Goal: Task Accomplishment & Management: Use online tool/utility

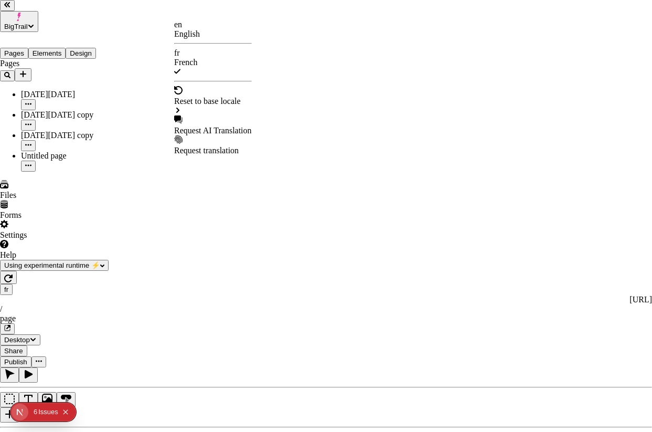
scroll to position [0, 159]
click at [212, 36] on div "en English" at bounding box center [213, 29] width 78 height 19
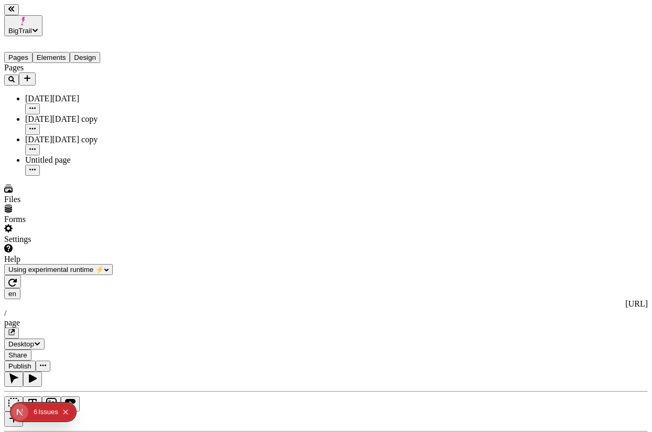
scroll to position [0, 149]
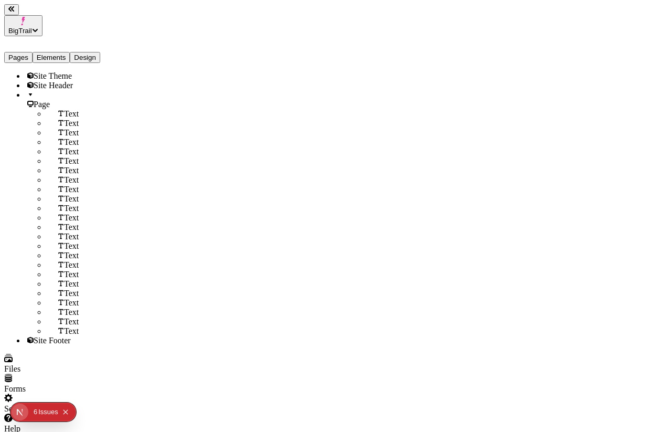
click at [60, 52] on button "Elements" at bounding box center [52, 57] width 38 height 11
click at [62, 114] on div "Text" at bounding box center [88, 113] width 84 height 9
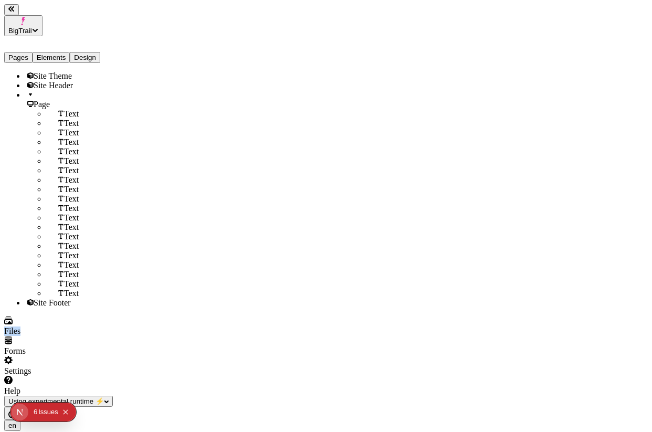
click at [62, 114] on div "Text" at bounding box center [88, 113] width 84 height 9
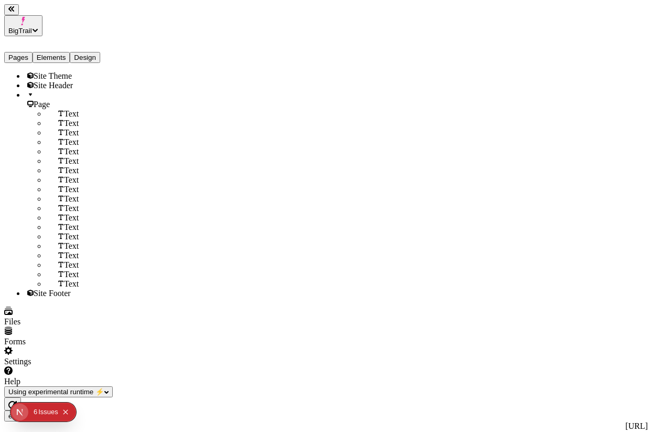
click at [62, 114] on div "Text" at bounding box center [88, 113] width 84 height 9
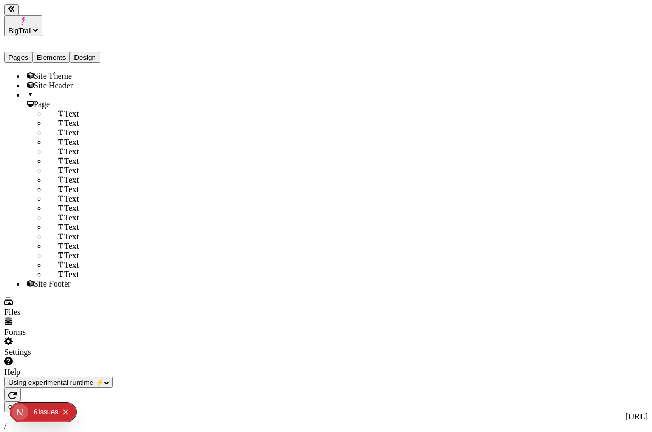
click at [62, 114] on div "Text" at bounding box center [88, 113] width 84 height 9
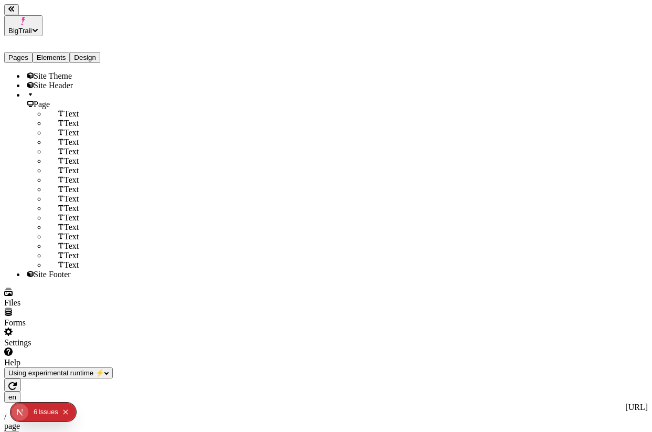
click at [62, 114] on div "Text" at bounding box center [88, 113] width 84 height 9
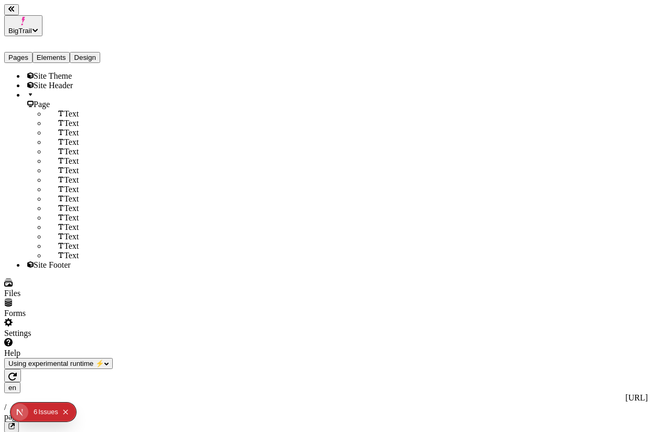
click at [62, 114] on div "Text" at bounding box center [88, 113] width 84 height 9
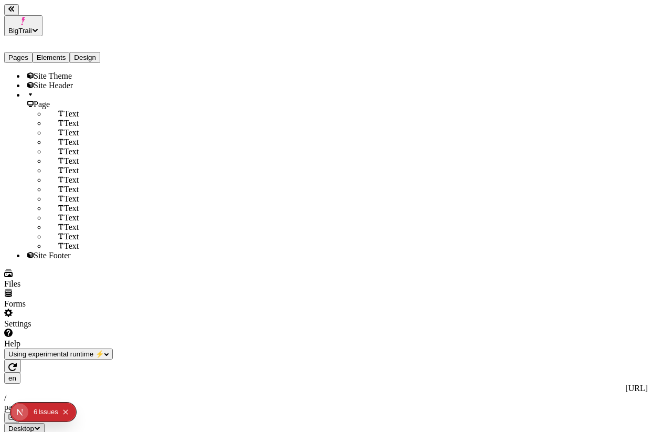
click at [62, 114] on div "Text" at bounding box center [88, 113] width 84 height 9
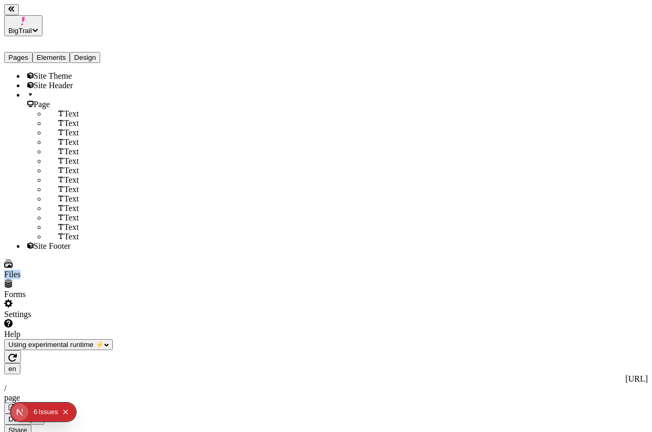
click at [62, 114] on div "Text" at bounding box center [88, 113] width 84 height 9
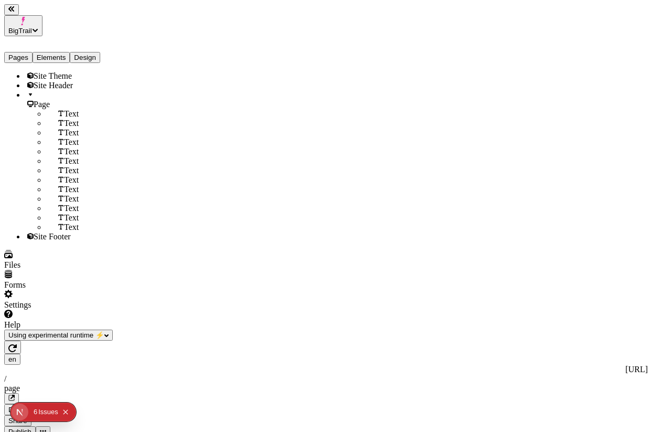
click at [62, 114] on div "Text" at bounding box center [88, 113] width 84 height 9
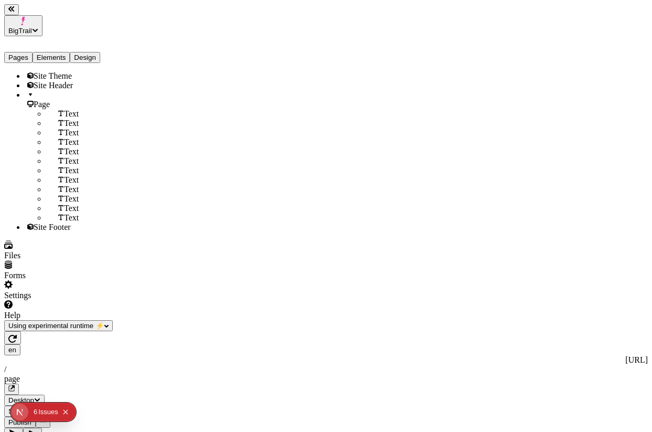
click at [62, 114] on div "Text" at bounding box center [88, 113] width 84 height 9
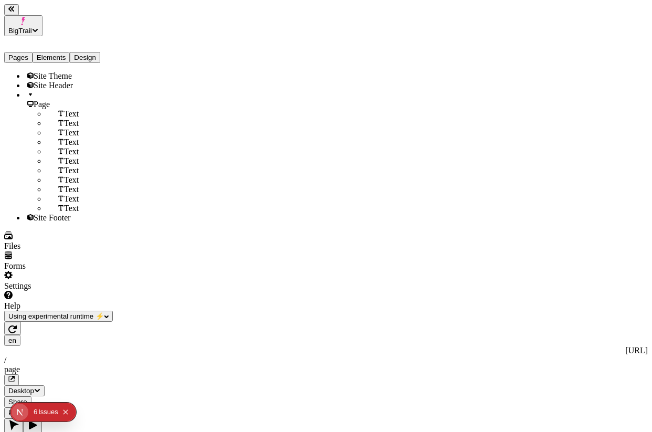
click at [62, 114] on div "Text" at bounding box center [88, 113] width 84 height 9
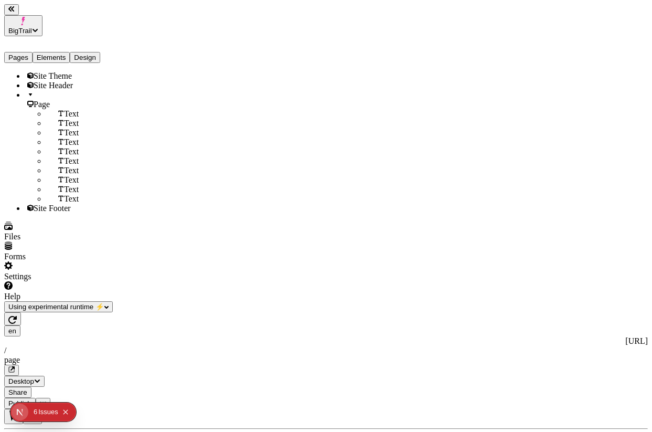
click at [62, 114] on div "Text" at bounding box center [88, 113] width 84 height 9
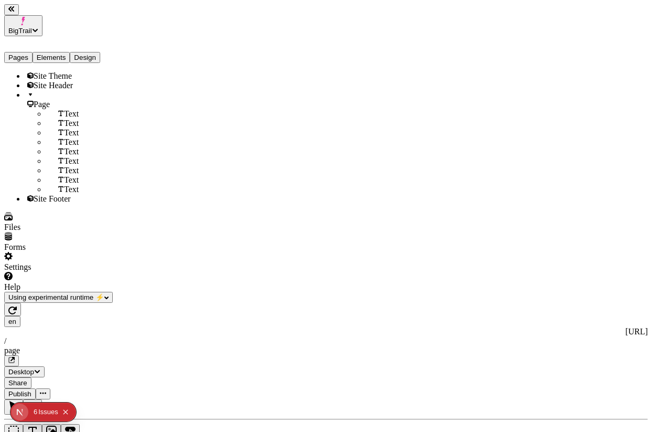
click at [62, 114] on div "Text" at bounding box center [88, 113] width 84 height 9
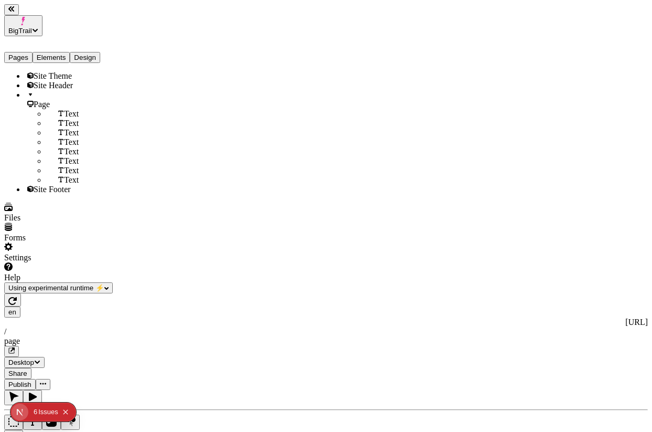
click at [62, 114] on div "Text" at bounding box center [88, 113] width 84 height 9
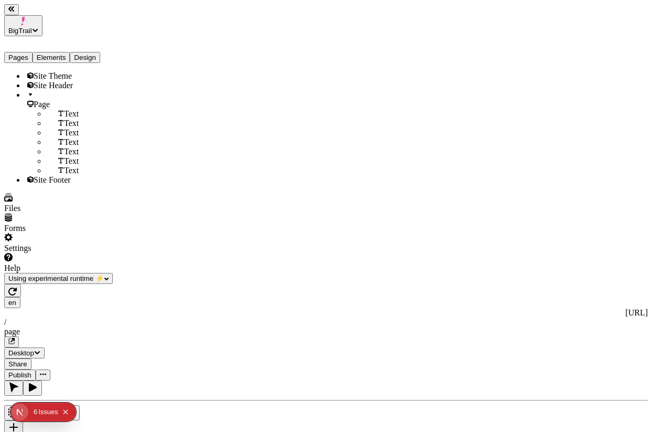
click at [62, 114] on div "Text" at bounding box center [88, 113] width 84 height 9
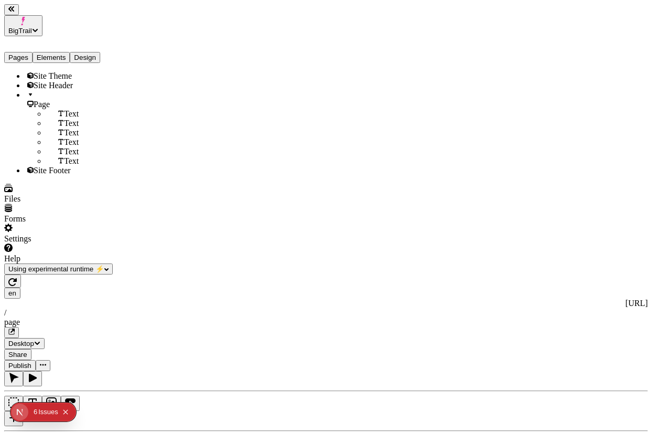
click at [62, 114] on div "Text" at bounding box center [88, 113] width 84 height 9
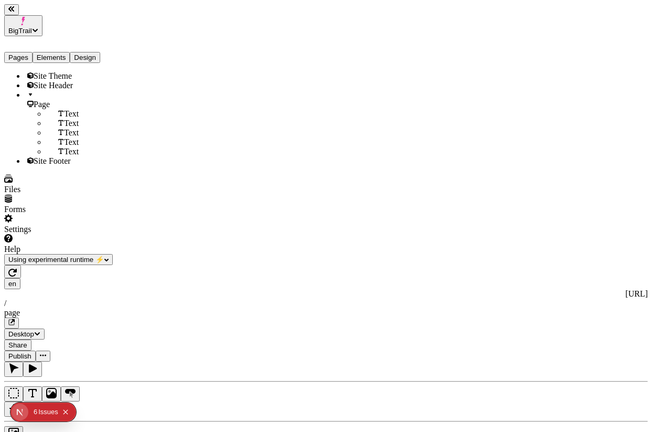
click at [62, 114] on div "Text" at bounding box center [88, 113] width 84 height 9
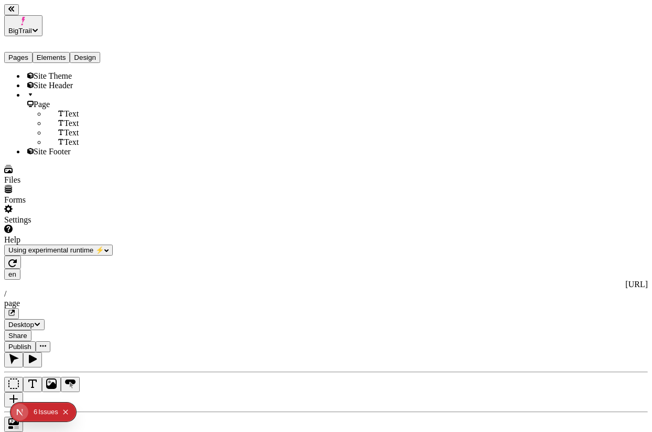
click at [62, 114] on div "Text" at bounding box center [88, 113] width 84 height 9
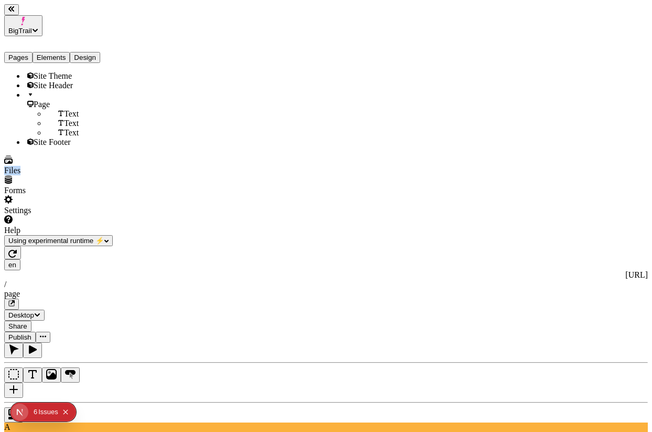
click at [62, 114] on div "Text" at bounding box center [88, 113] width 84 height 9
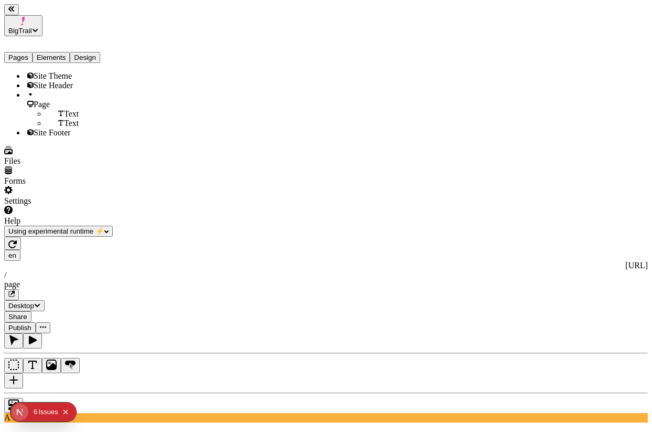
click at [62, 114] on div "Text" at bounding box center [88, 113] width 84 height 9
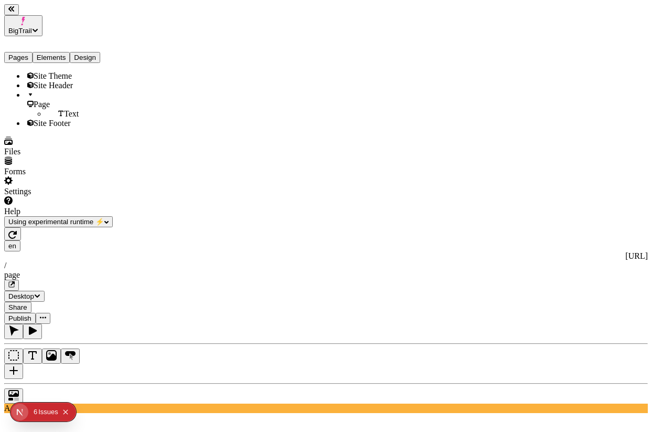
type textarea "Lore ip Dolorsi. Amet conse adi—elits doei tem inci utlaboree—dolore magnaa en …"
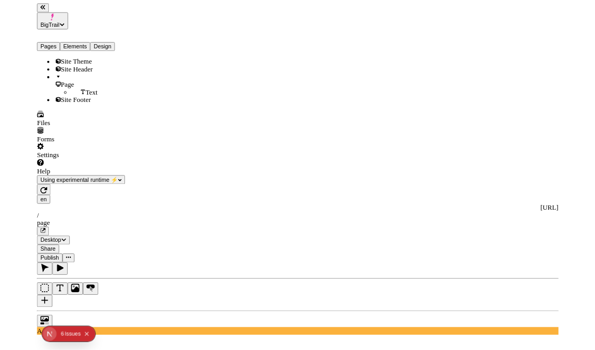
scroll to position [0, 144]
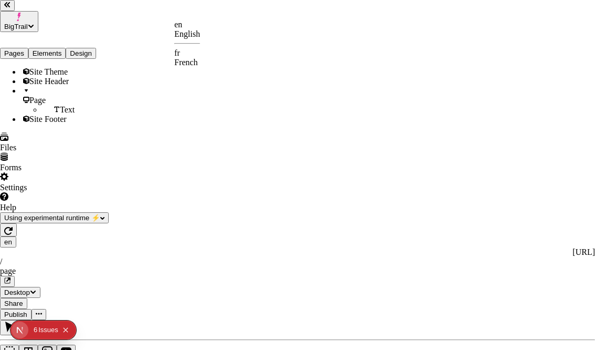
click at [200, 62] on div "fr French" at bounding box center [187, 57] width 26 height 19
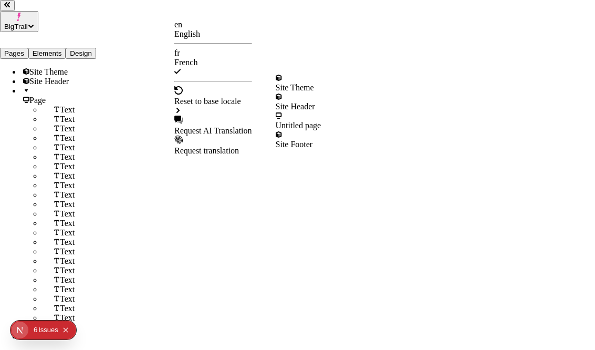
click at [321, 122] on div "Untitled page" at bounding box center [299, 120] width 46 height 19
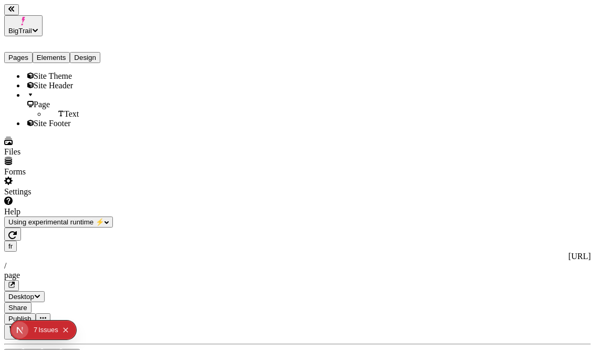
scroll to position [0, 146]
click at [17, 231] on icon "button" at bounding box center [12, 235] width 8 height 8
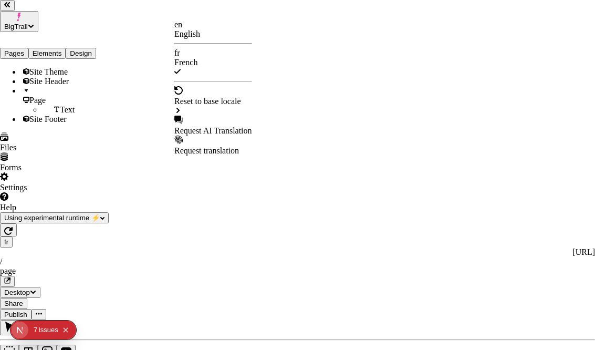
click at [181, 30] on div "en English" at bounding box center [213, 29] width 78 height 19
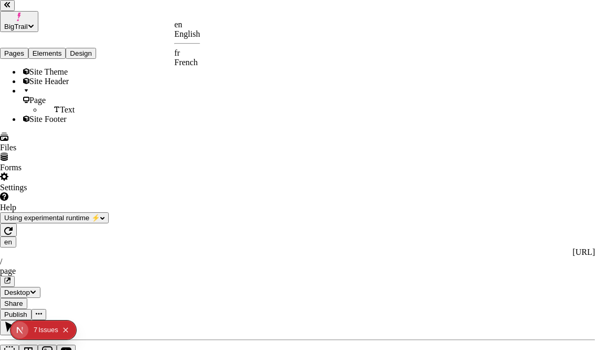
click at [196, 56] on div "fr" at bounding box center [187, 52] width 26 height 9
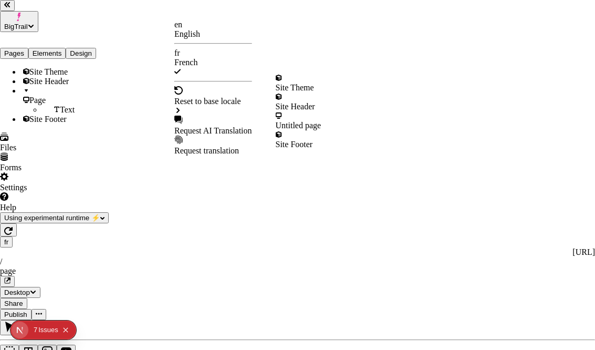
click at [209, 126] on div "Request AI Translation" at bounding box center [213, 130] width 78 height 9
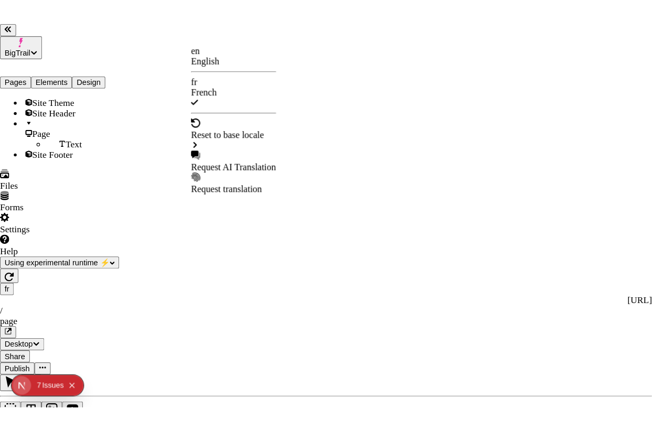
scroll to position [0, 25]
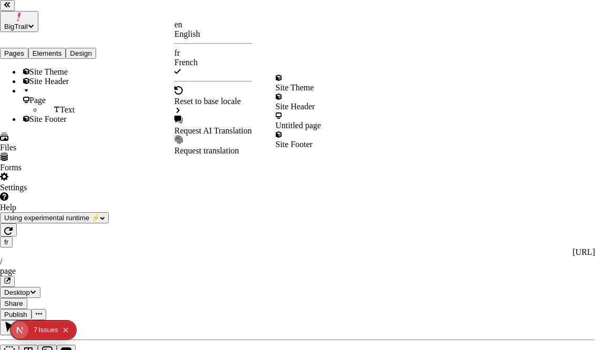
click at [219, 126] on div "Request AI Translation" at bounding box center [213, 130] width 78 height 9
checkbox input "true"
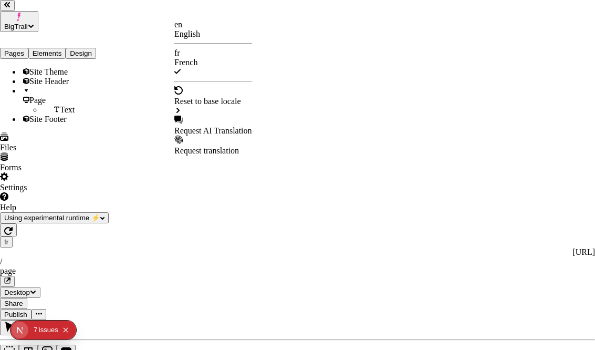
checkbox input "true"
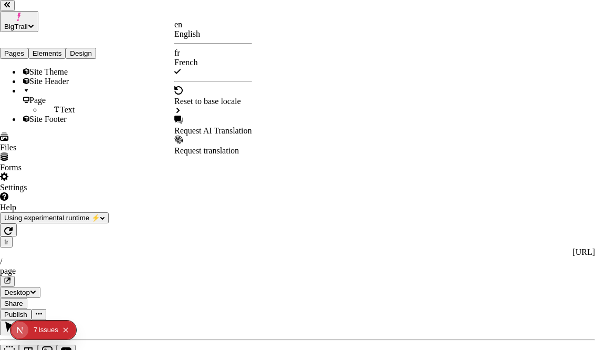
checkbox input "true"
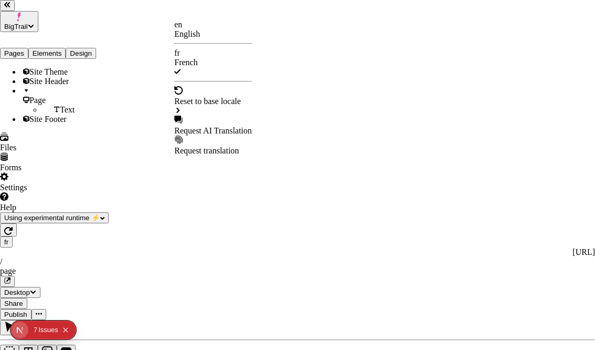
checkbox input "true"
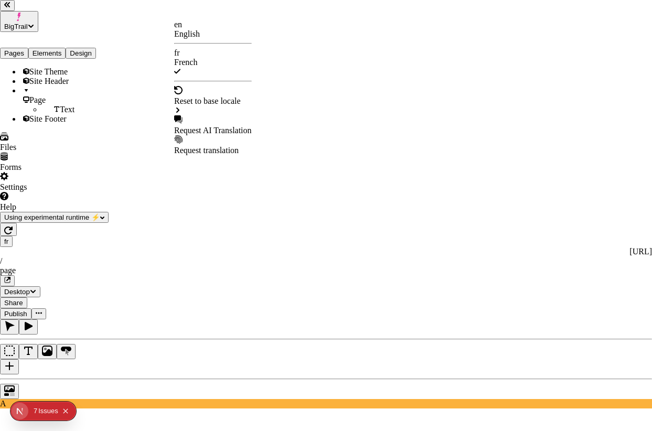
checkbox input "false"
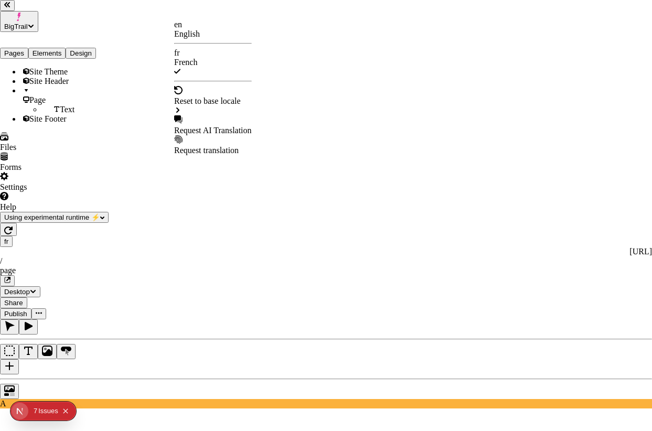
checkbox input "false"
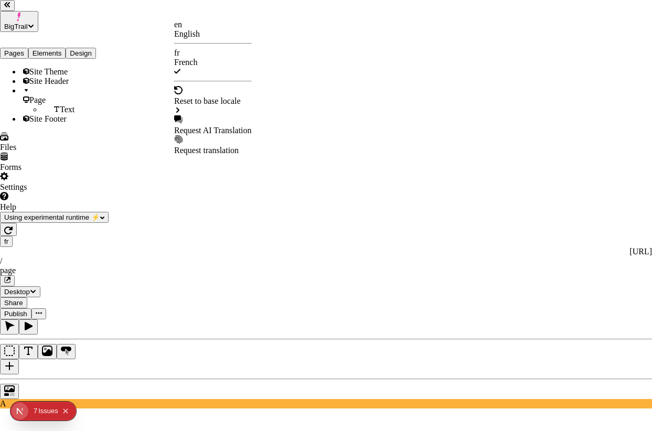
checkbox input "false"
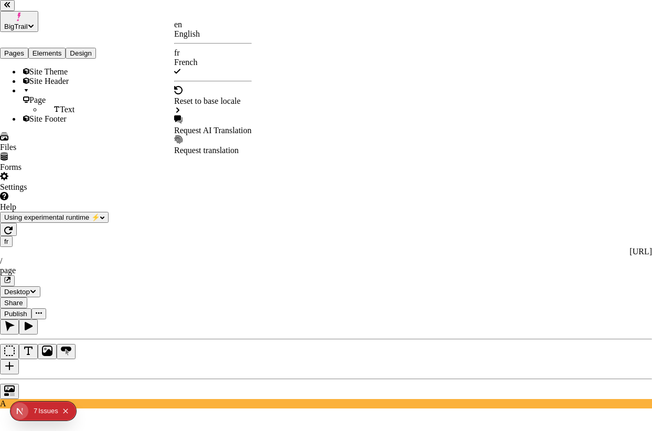
checkbox input "false"
